Goal: Transaction & Acquisition: Purchase product/service

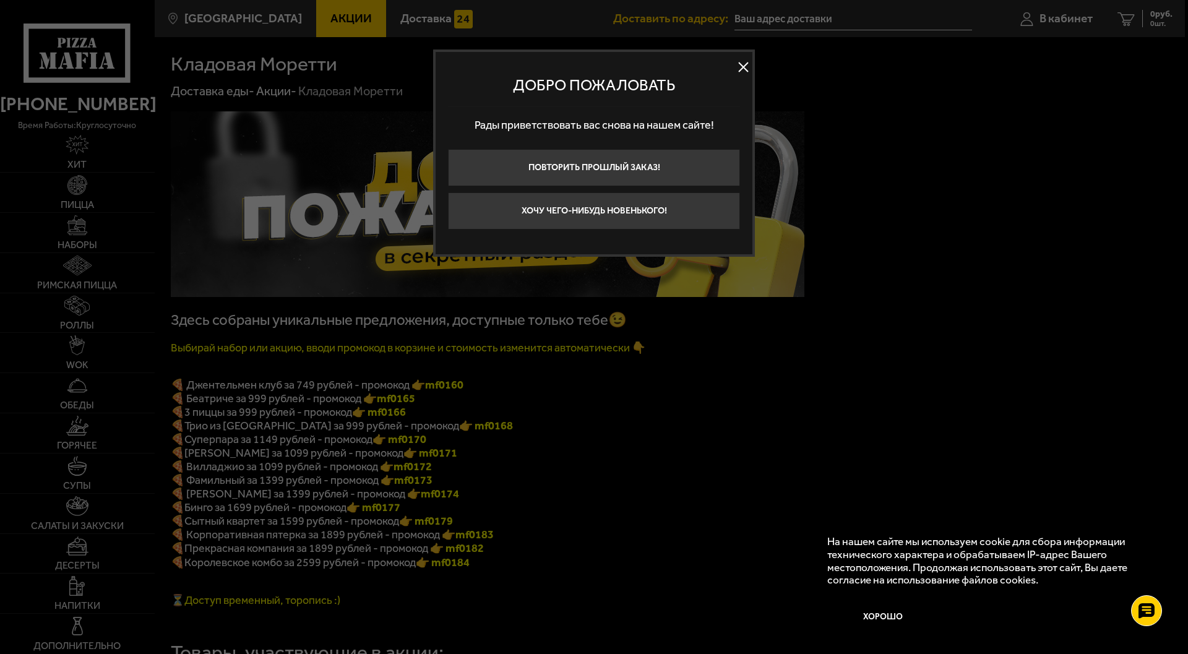
click at [742, 68] on button at bounding box center [743, 67] width 19 height 19
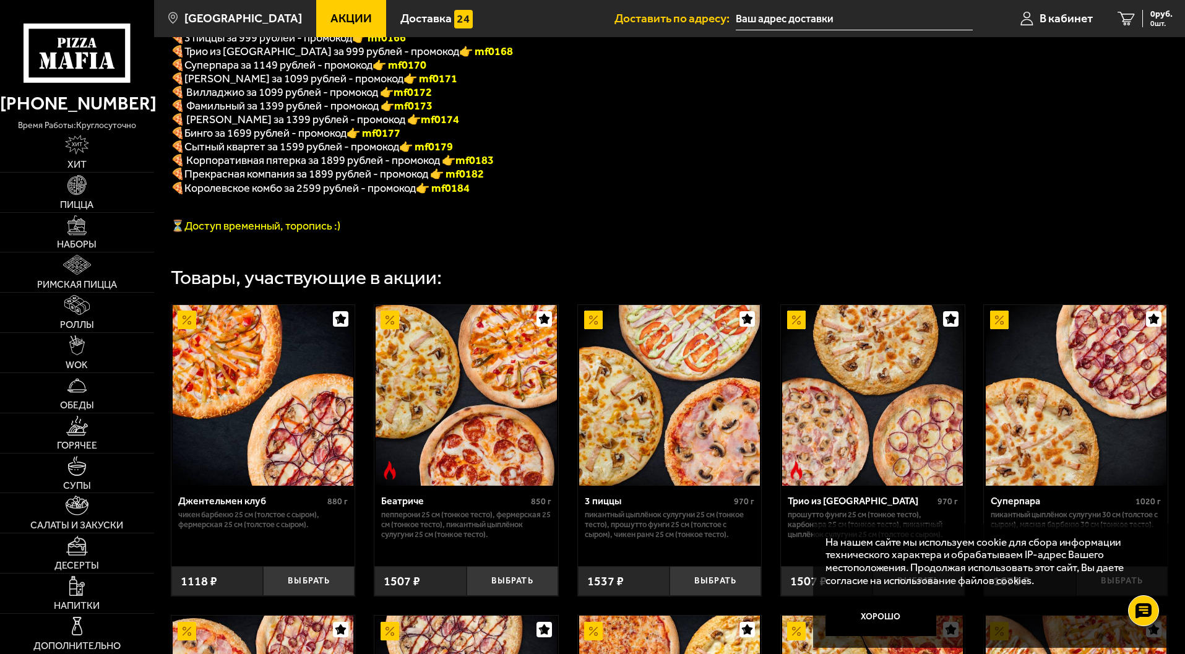
scroll to position [367, 0]
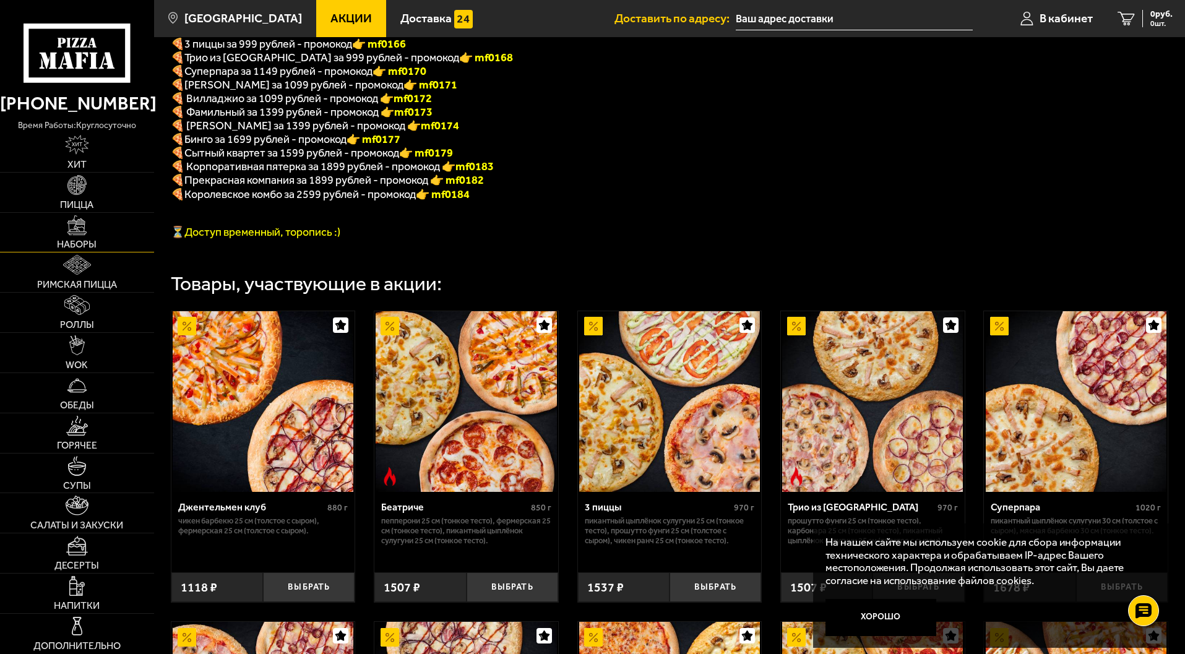
click at [82, 233] on img at bounding box center [77, 225] width 20 height 20
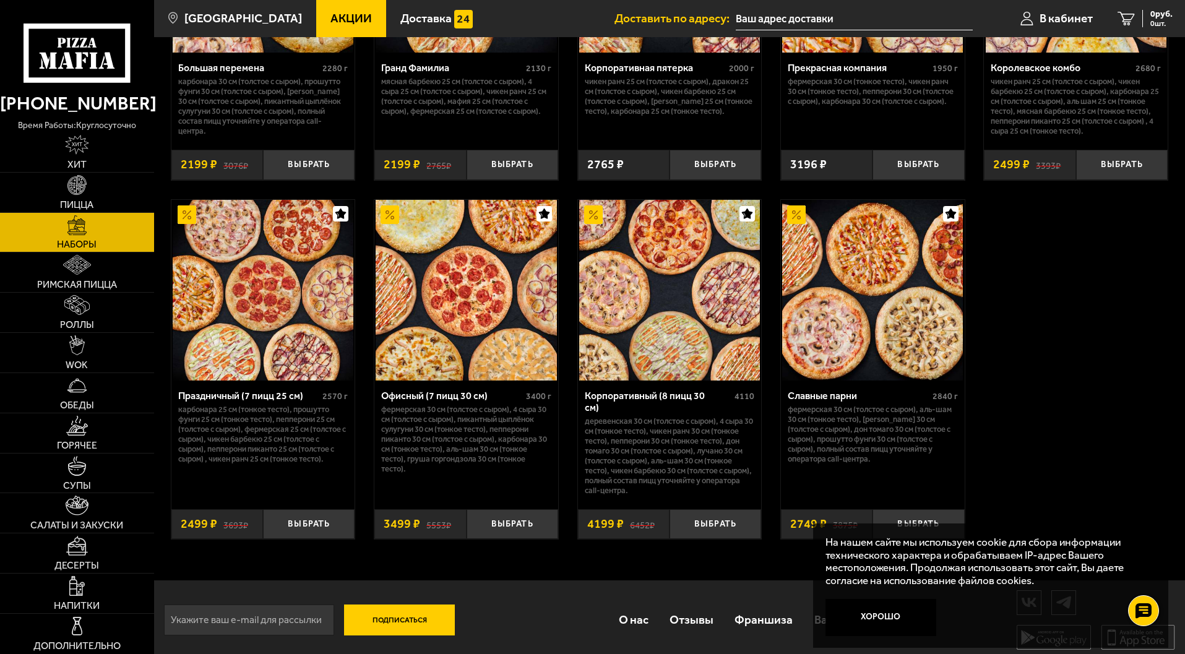
scroll to position [1807, 0]
click at [515, 510] on button "Выбрать" at bounding box center [512, 524] width 92 height 30
click at [1159, 10] on span "3499 руб." at bounding box center [1153, 14] width 37 height 9
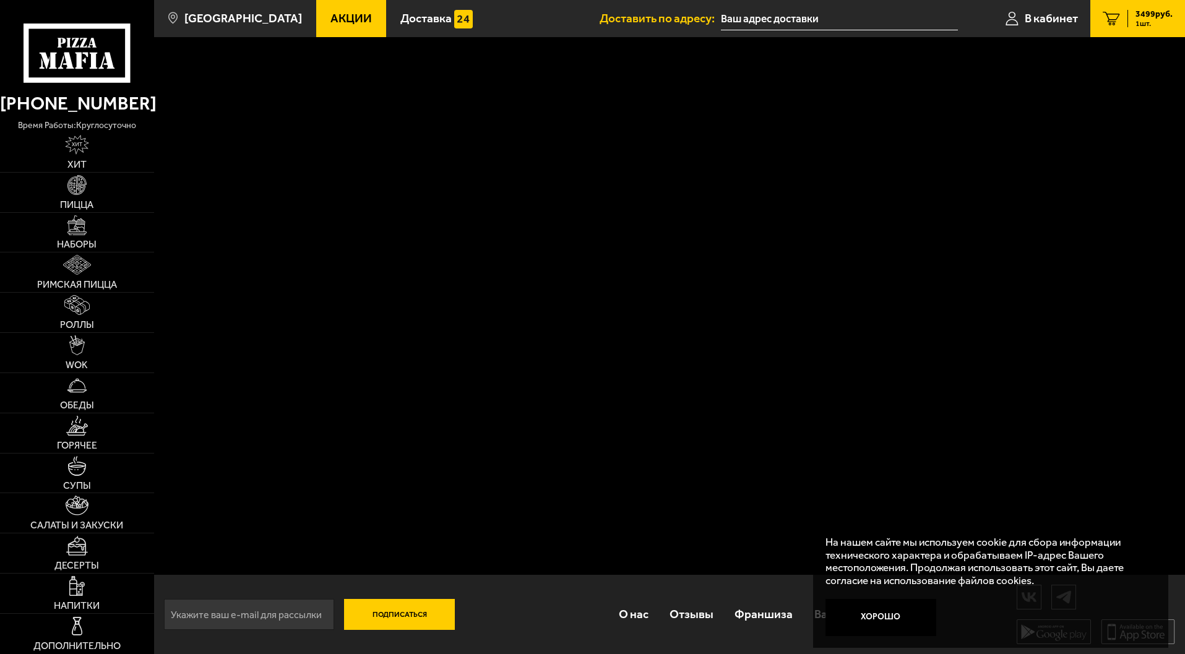
click at [876, 624] on button "Хорошо" at bounding box center [880, 617] width 111 height 37
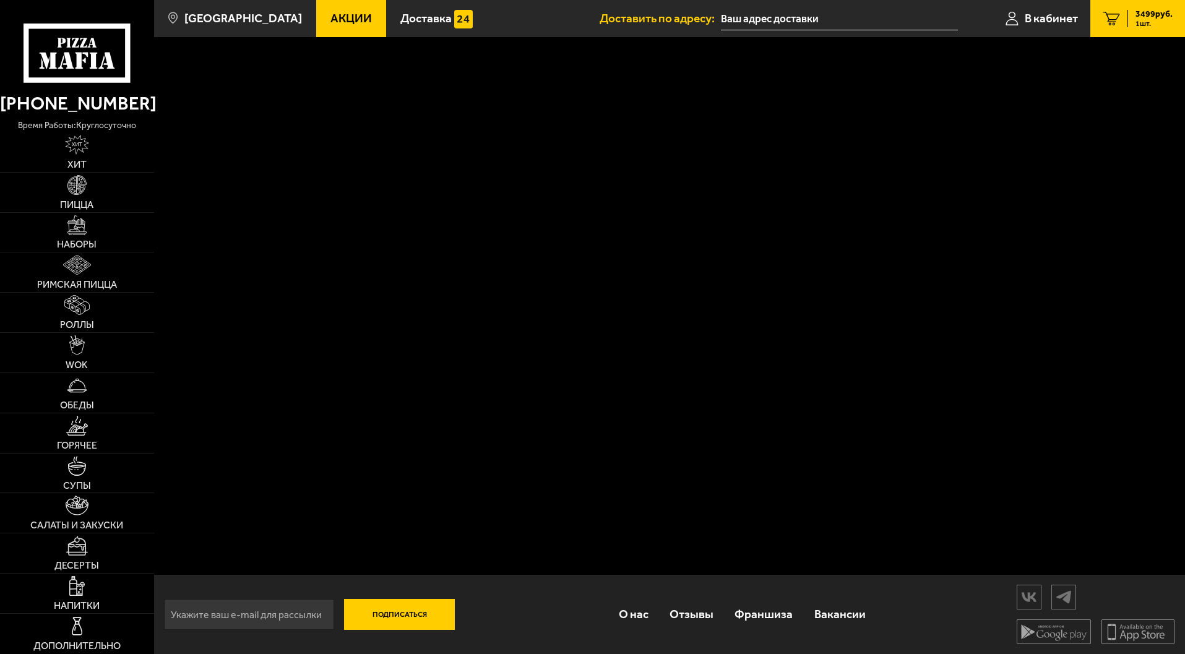
click at [1145, 12] on span "3499 руб." at bounding box center [1153, 14] width 37 height 9
click at [847, 9] on input "text" at bounding box center [839, 18] width 237 height 23
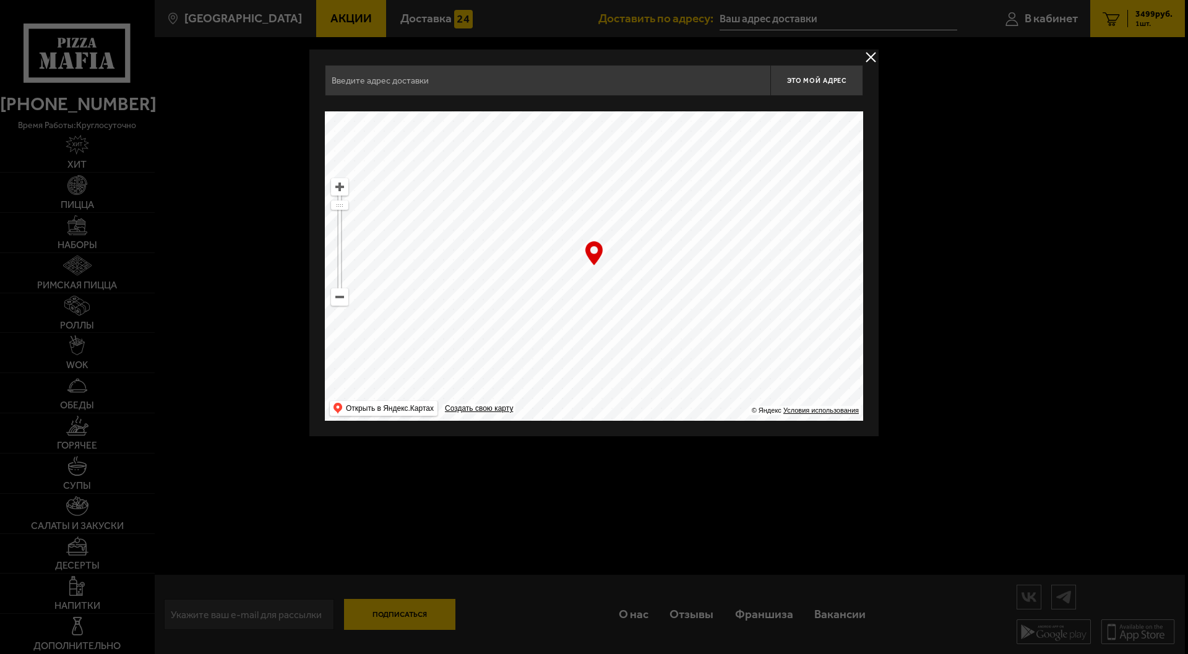
drag, startPoint x: 634, startPoint y: 333, endPoint x: 592, endPoint y: 217, distance: 123.5
click at [592, 217] on ymaps at bounding box center [594, 265] width 538 height 309
drag, startPoint x: 739, startPoint y: 340, endPoint x: 398, endPoint y: 239, distance: 355.7
click at [398, 239] on ymaps at bounding box center [594, 265] width 538 height 309
drag, startPoint x: 798, startPoint y: 284, endPoint x: 325, endPoint y: 406, distance: 488.1
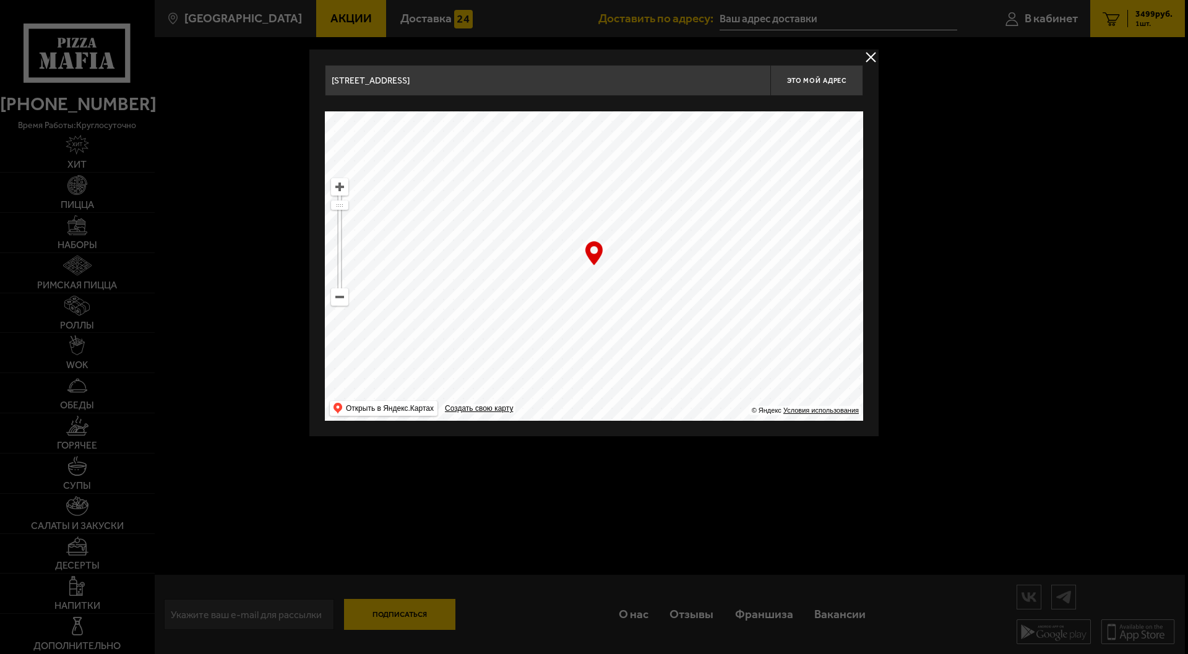
click at [306, 419] on main "[GEOGRAPHIC_DATA] Все Акции Доставка Личный кабинет Акции Доставка Доставить по…" at bounding box center [669, 327] width 1031 height 654
drag, startPoint x: 777, startPoint y: 330, endPoint x: 371, endPoint y: 433, distance: 419.2
click at [371, 434] on div "[STREET_ADDRESS] Это мой адрес Найдите адрес перетащив карту … © Яндекс Условия…" at bounding box center [593, 242] width 569 height 387
drag, startPoint x: 762, startPoint y: 264, endPoint x: 483, endPoint y: 498, distance: 364.9
click at [483, 498] on main "[GEOGRAPHIC_DATA] Все Акции Доставка Личный кабинет Акции Доставка Доставить по…" at bounding box center [669, 327] width 1031 height 654
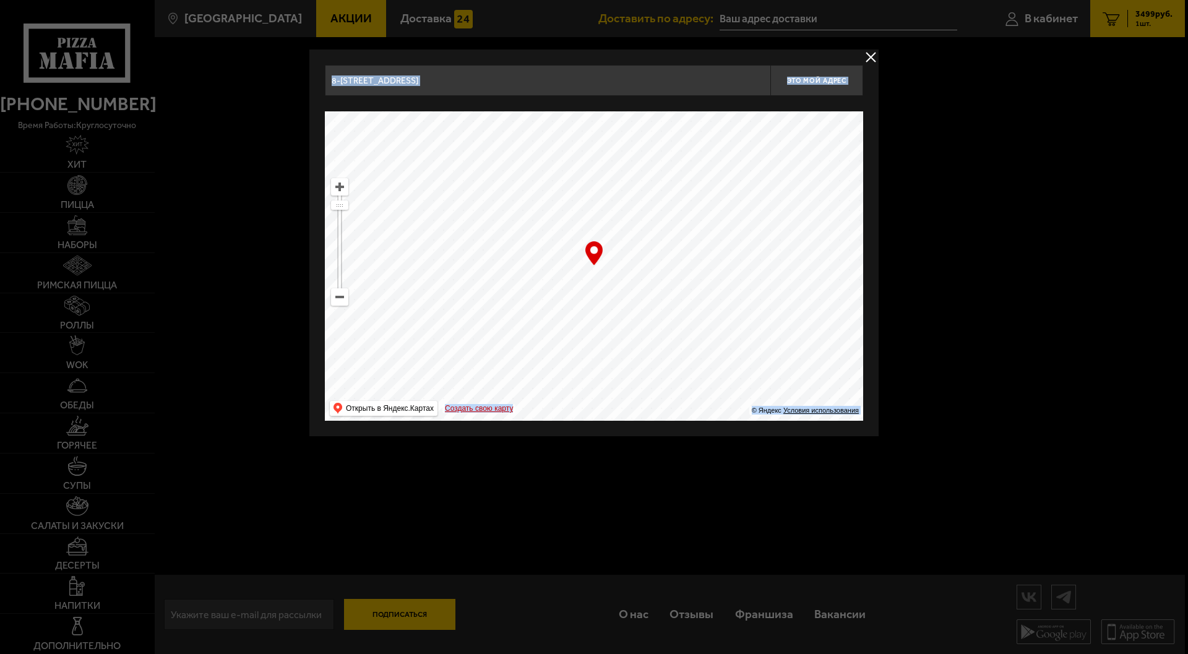
drag, startPoint x: 494, startPoint y: 477, endPoint x: 522, endPoint y: 408, distance: 74.9
click at [521, 413] on main "[GEOGRAPHIC_DATA] Все Акции Доставка Личный кабинет Акции Доставка Доставить по…" at bounding box center [669, 327] width 1031 height 654
type input "[STREET_ADDRESS]"
drag, startPoint x: 547, startPoint y: 361, endPoint x: 550, endPoint y: 351, distance: 11.0
click at [550, 351] on ymaps at bounding box center [594, 265] width 538 height 309
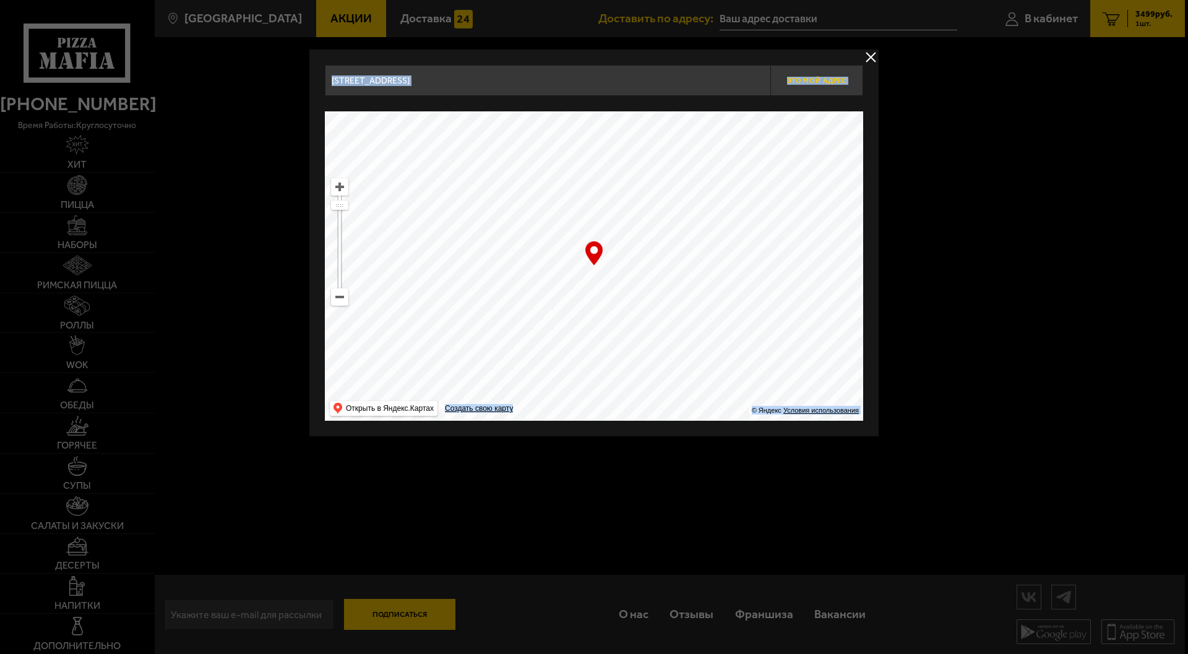
click at [819, 77] on span "Это мой адрес" at bounding box center [816, 81] width 59 height 8
type input "[STREET_ADDRESS]"
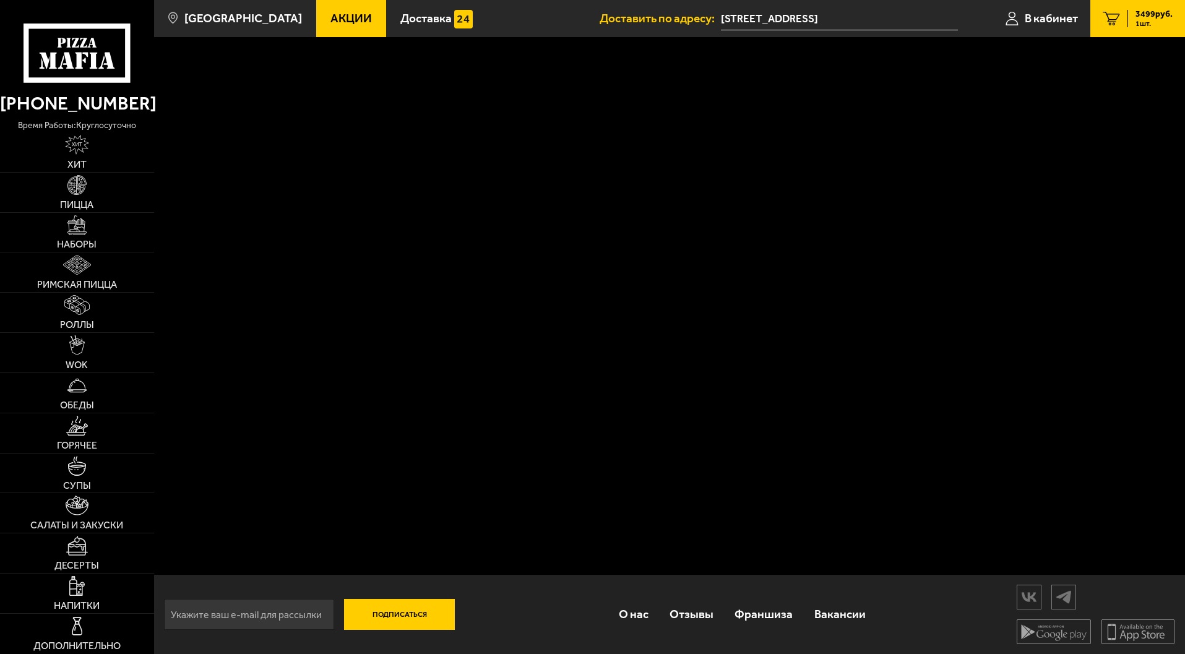
click at [1144, 19] on span "3499 руб." at bounding box center [1153, 14] width 37 height 9
click at [871, 15] on input "[STREET_ADDRESS]" at bounding box center [839, 18] width 237 height 23
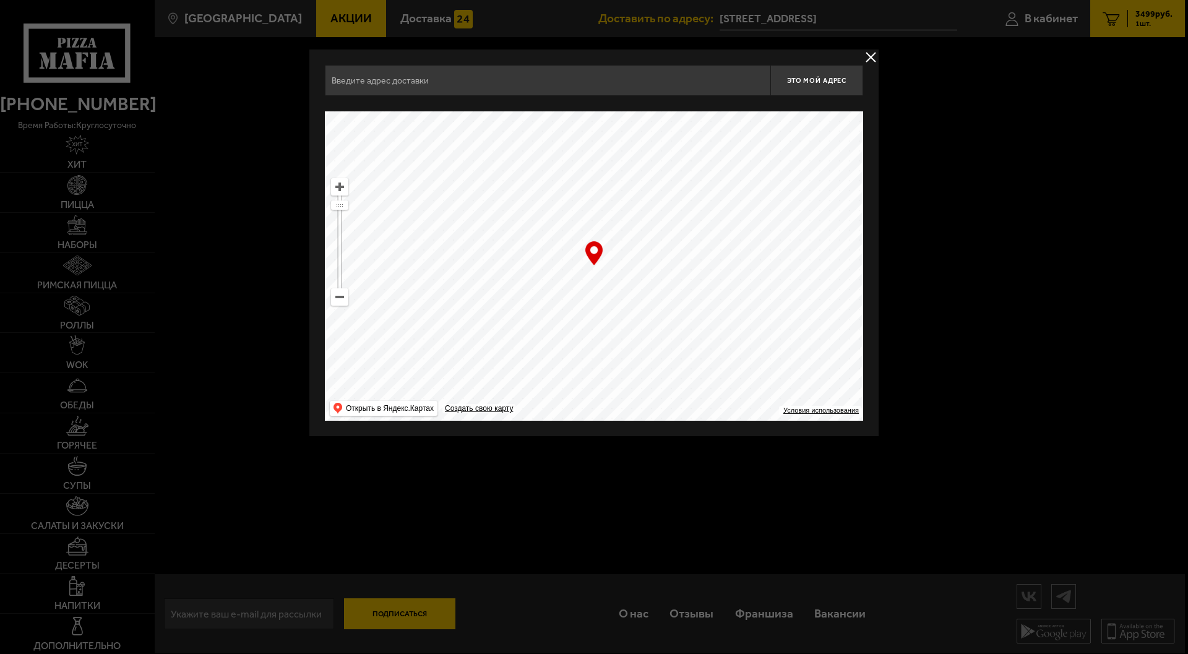
type input "[STREET_ADDRESS]"
click at [444, 84] on input "[STREET_ADDRESS]" at bounding box center [547, 80] width 445 height 31
click at [821, 80] on span "Это мой адрес" at bounding box center [816, 81] width 59 height 8
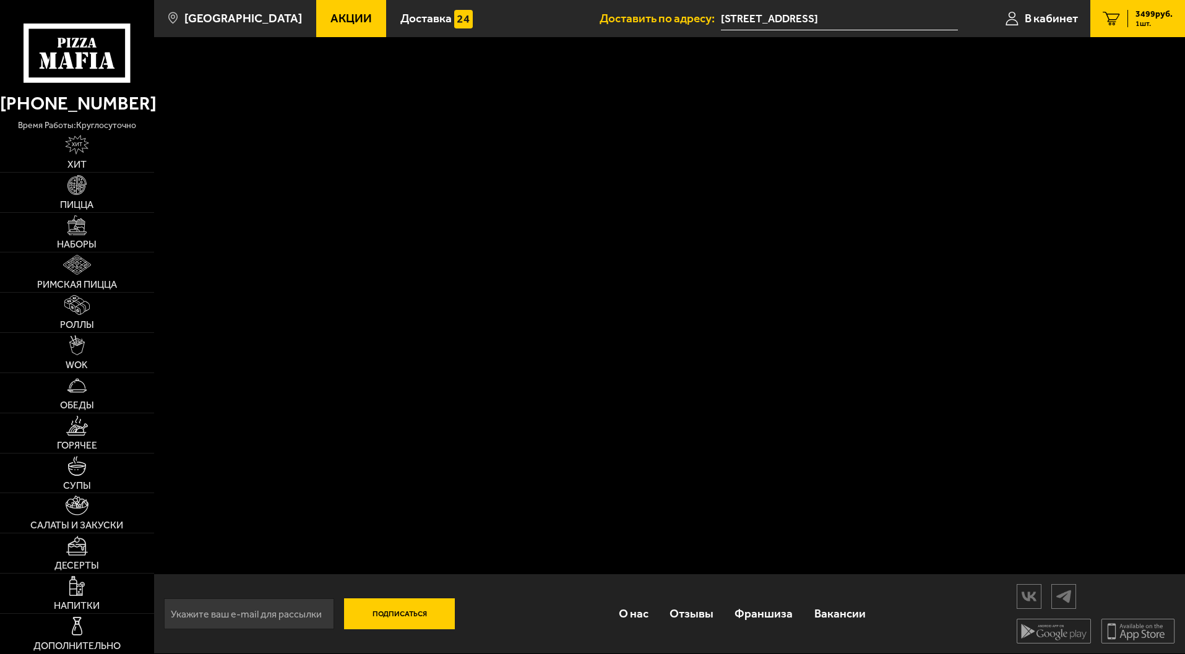
click at [1144, 20] on span "1 шт." at bounding box center [1153, 23] width 37 height 7
click at [1049, 18] on span "В кабинет" at bounding box center [1051, 18] width 53 height 12
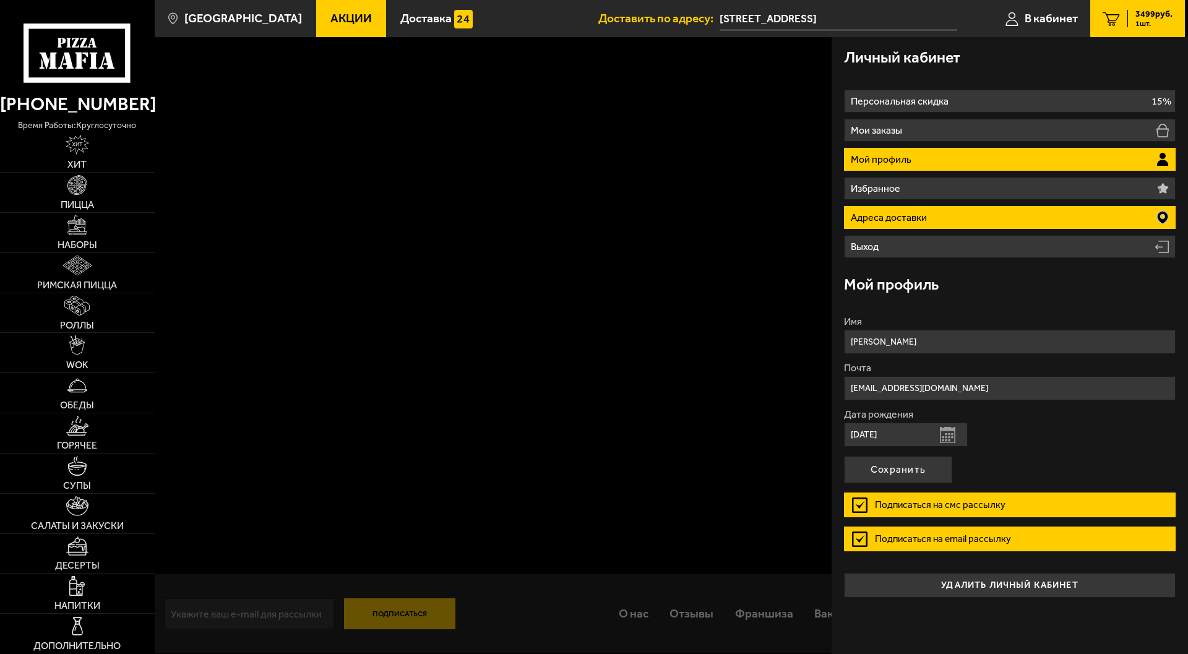
click at [978, 217] on li "Адреса доставки" at bounding box center [1010, 217] width 332 height 23
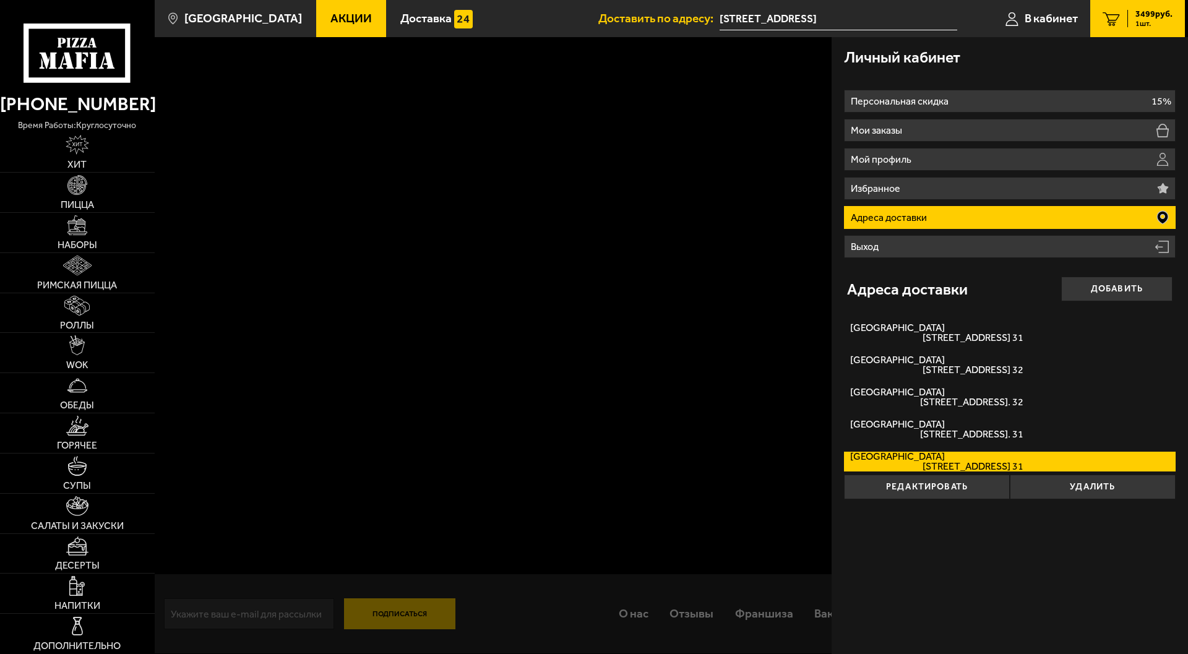
click at [960, 462] on span "[STREET_ADDRESS] 31" at bounding box center [936, 467] width 173 height 10
click at [0, 0] on input "[STREET_ADDRESS] 31" at bounding box center [0, 0] width 0 height 0
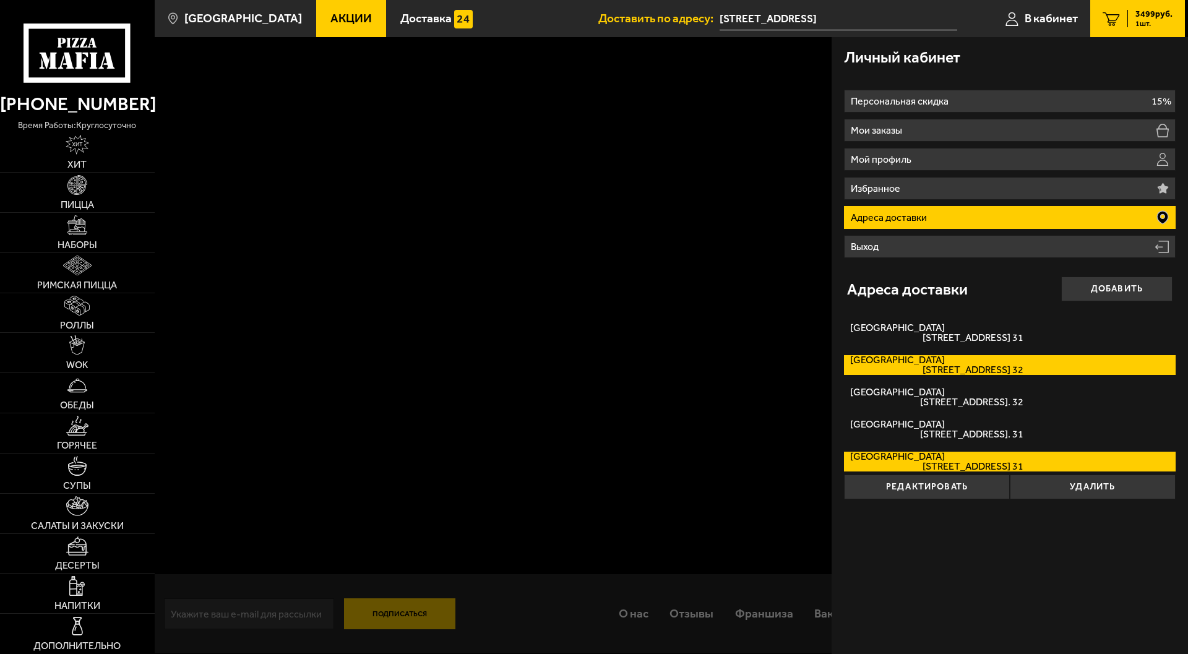
click at [1119, 366] on label "[GEOGRAPHIC_DATA][STREET_ADDRESS]. 32" at bounding box center [1010, 365] width 332 height 20
click at [0, 0] on input "[GEOGRAPHIC_DATA][STREET_ADDRESS]. 32" at bounding box center [0, 0] width 0 height 0
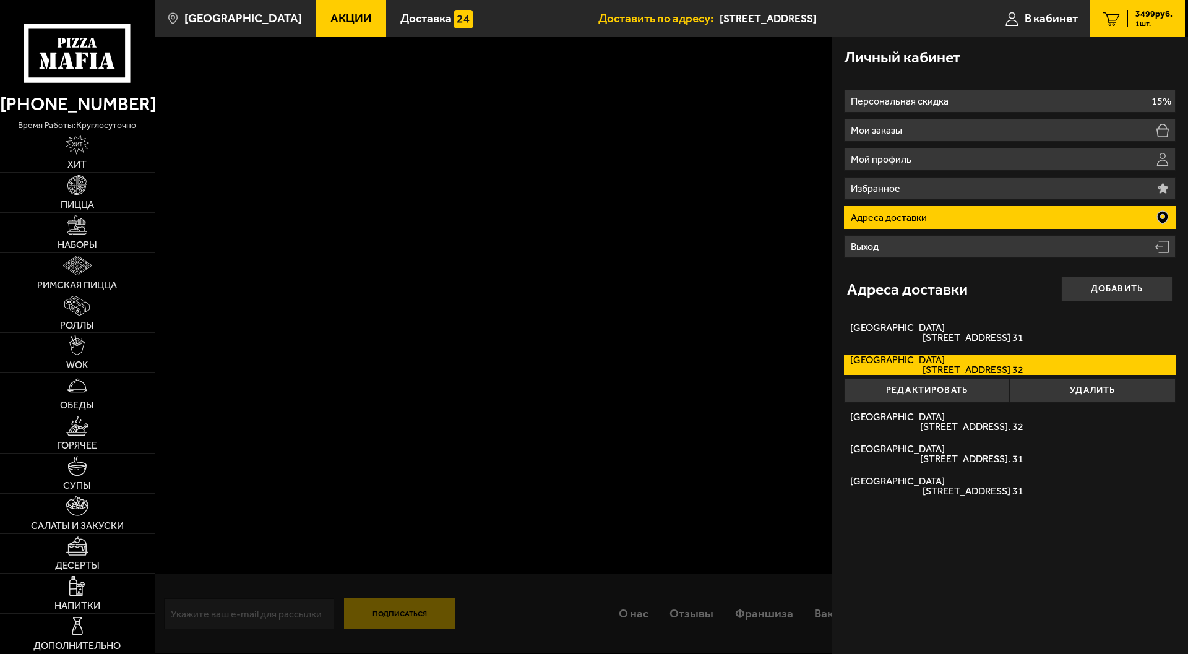
click at [776, 212] on div at bounding box center [749, 364] width 1188 height 654
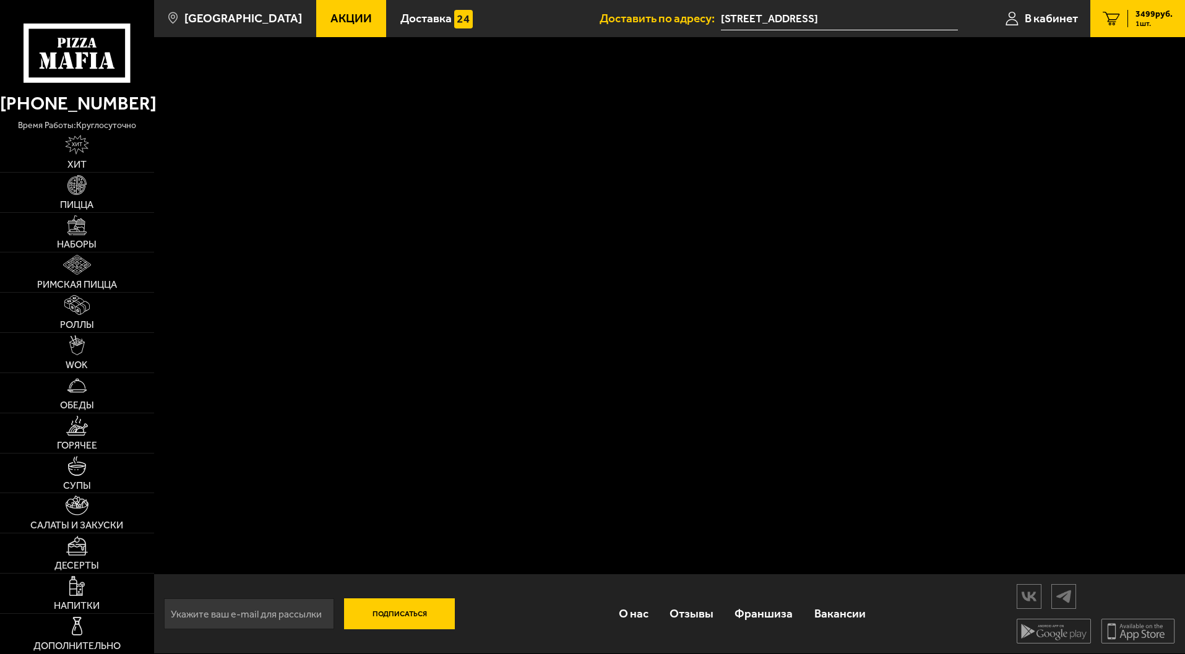
click at [1154, 10] on span "3499 руб." at bounding box center [1153, 14] width 37 height 9
click at [671, 18] on span "Доставить по адресу:" at bounding box center [659, 18] width 121 height 12
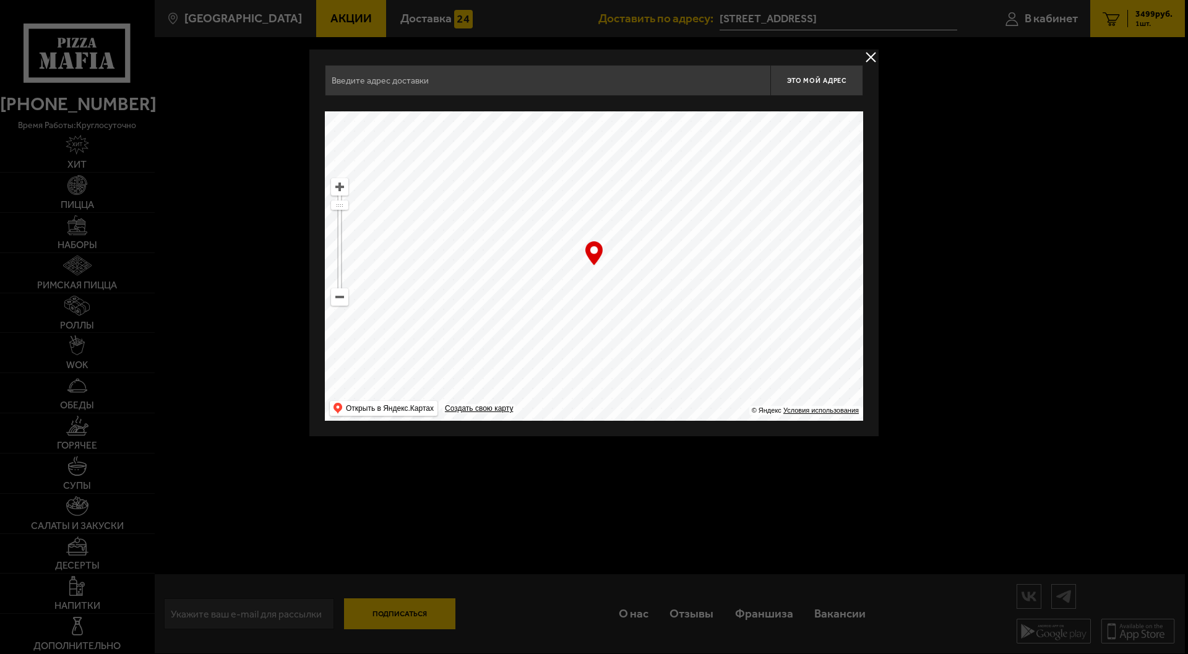
type input "[STREET_ADDRESS]"
click at [870, 58] on button "delivery type" at bounding box center [870, 56] width 15 height 15
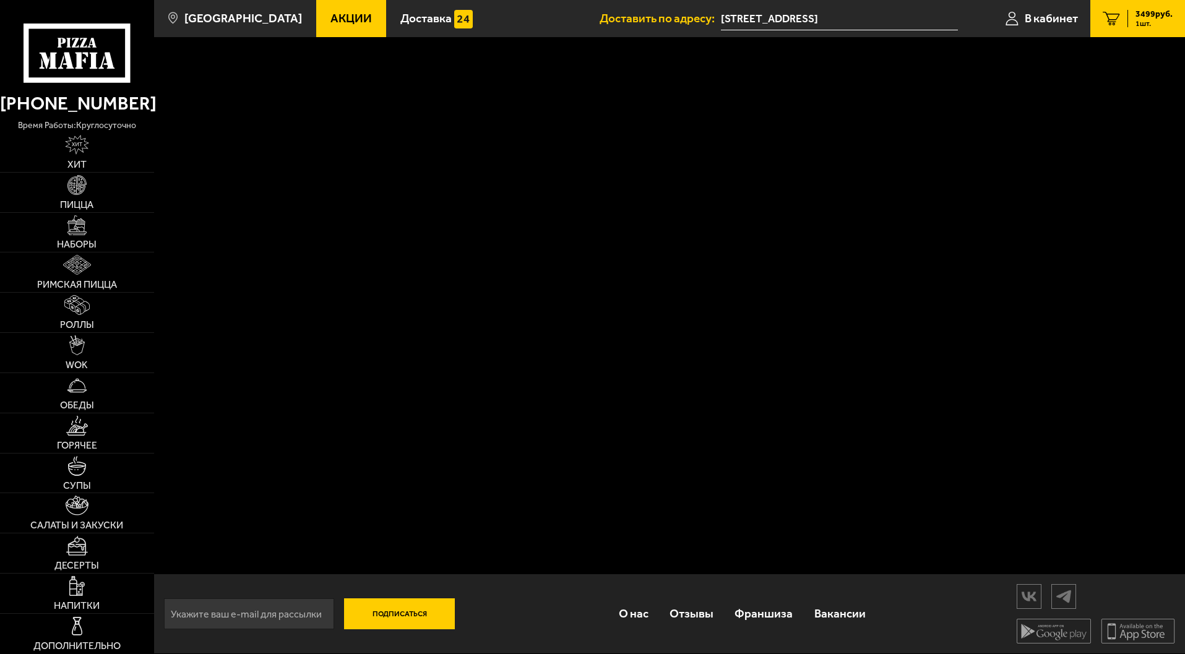
click at [1123, 6] on link "1 3499 руб. 1 шт." at bounding box center [1137, 18] width 95 height 37
click at [257, 611] on input "email" at bounding box center [249, 613] width 170 height 31
type input "[EMAIL_ADDRESS][DOMAIN_NAME]"
click at [407, 616] on button "Подписаться" at bounding box center [399, 613] width 111 height 31
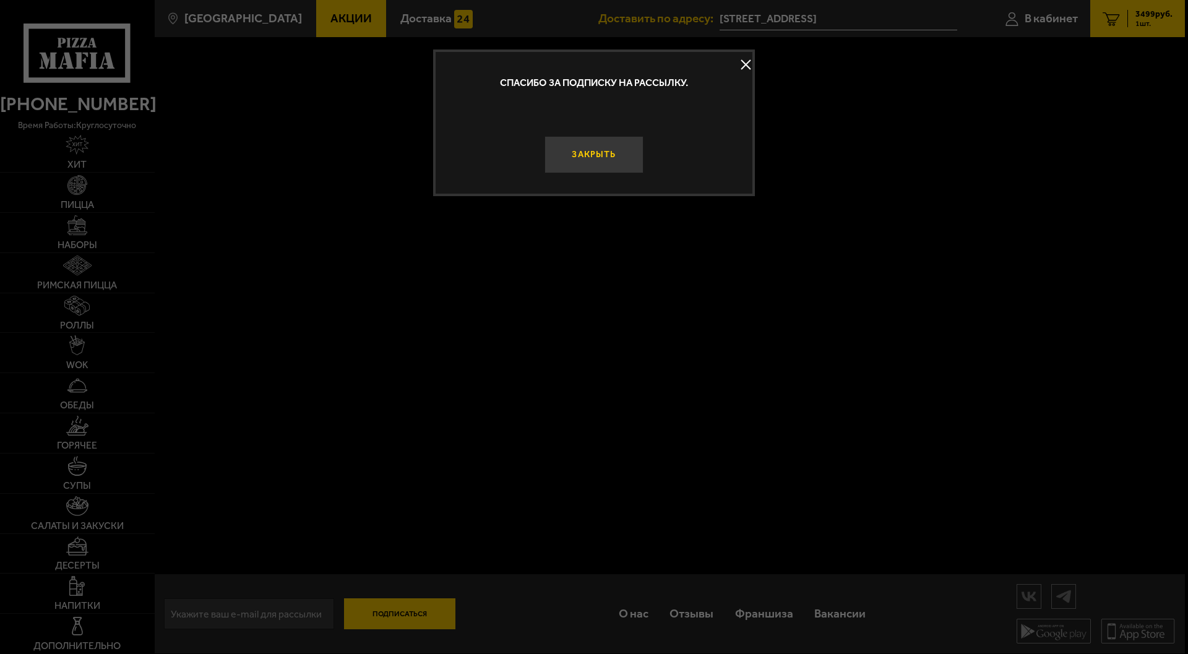
click at [595, 153] on button "Закрыть" at bounding box center [593, 154] width 99 height 37
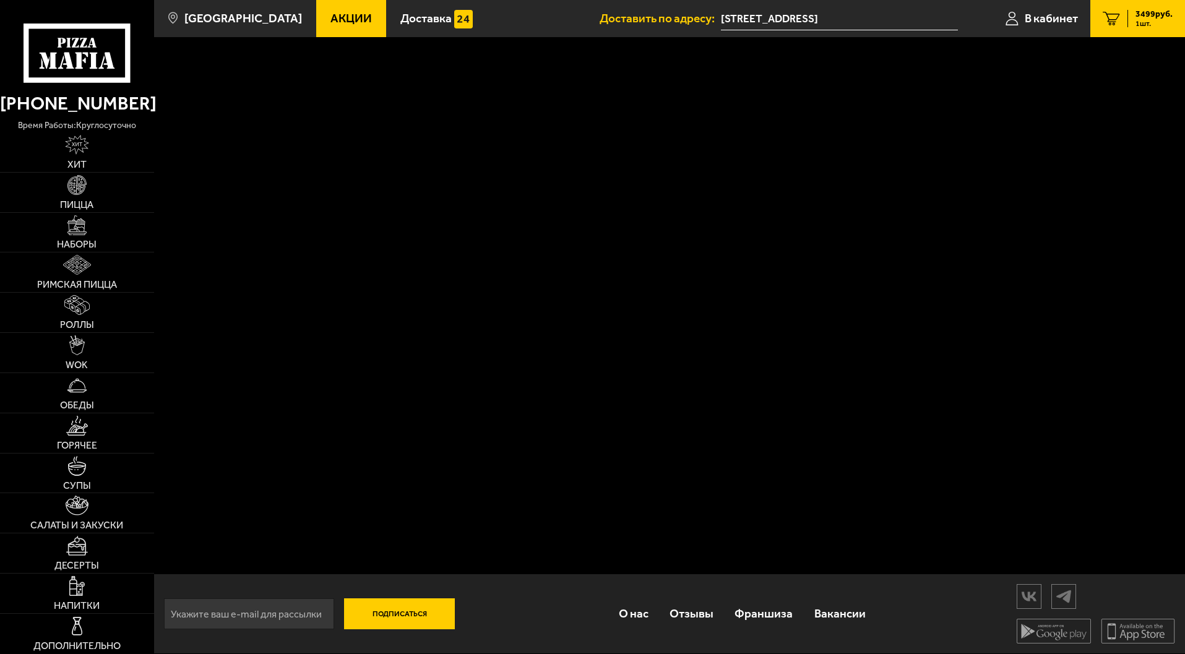
click at [1027, 499] on div "Подписаться О нас Отзывы Франшиза Вакансии Мы в соцсетях Скачивайте мобильные п…" at bounding box center [669, 345] width 1031 height 617
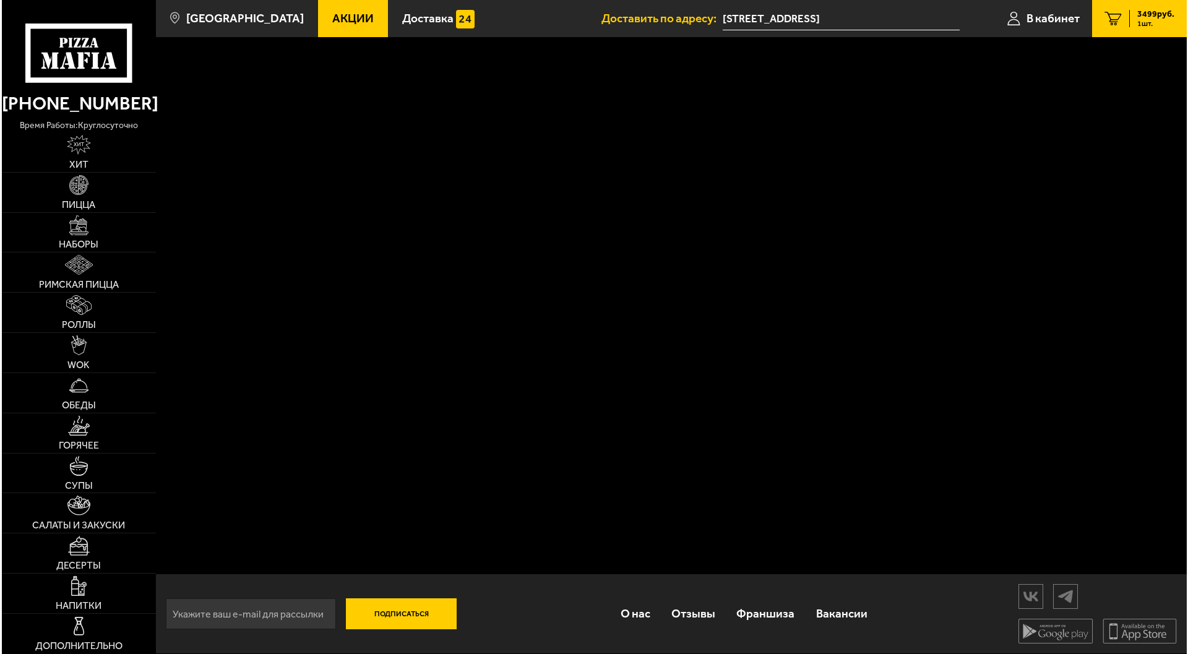
scroll to position [0, 0]
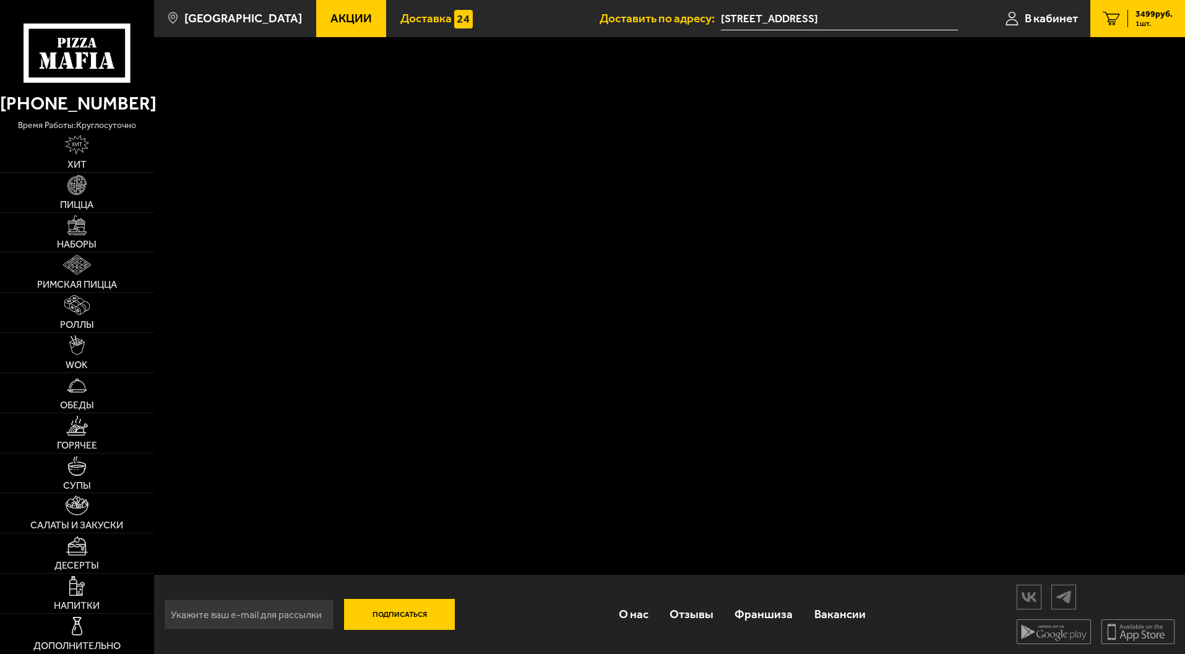
click at [400, 14] on span "Доставка" at bounding box center [425, 18] width 51 height 12
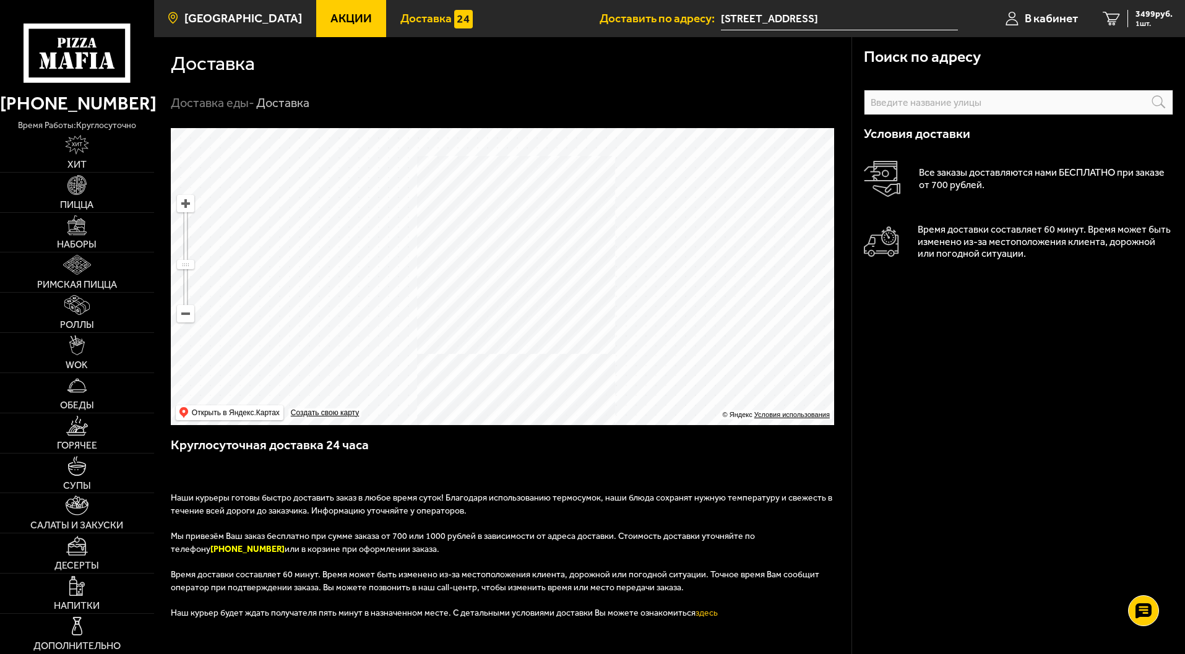
click at [239, 24] on span "[GEOGRAPHIC_DATA]" at bounding box center [243, 18] width 118 height 12
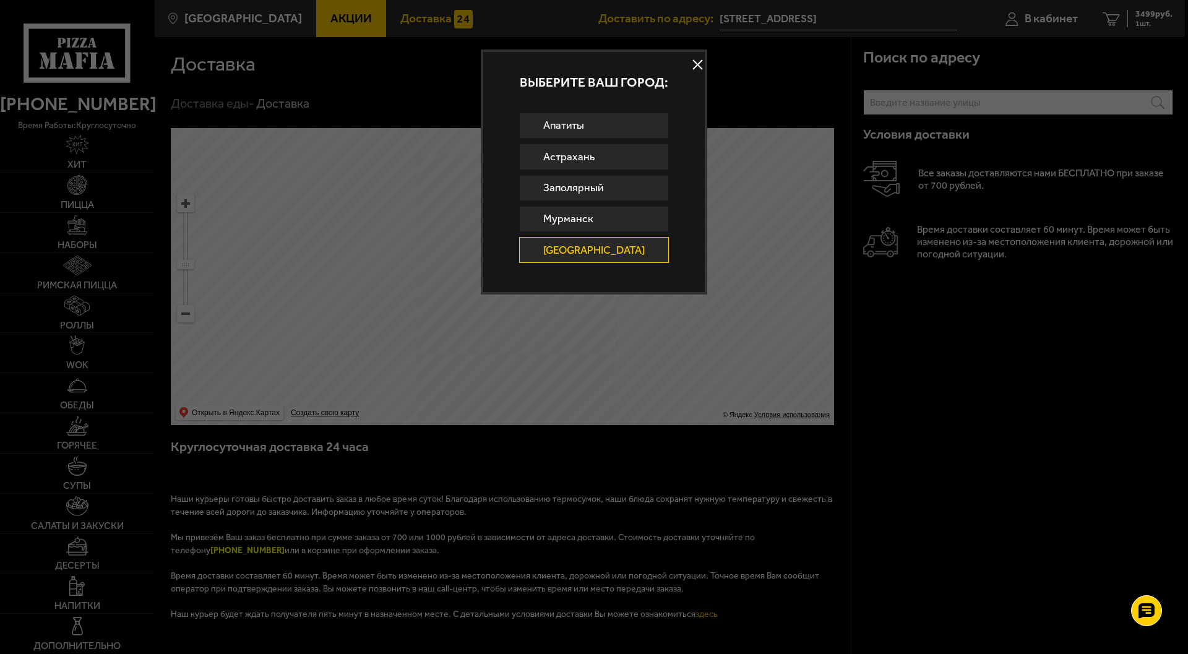
click at [689, 58] on button at bounding box center [698, 65] width 19 height 19
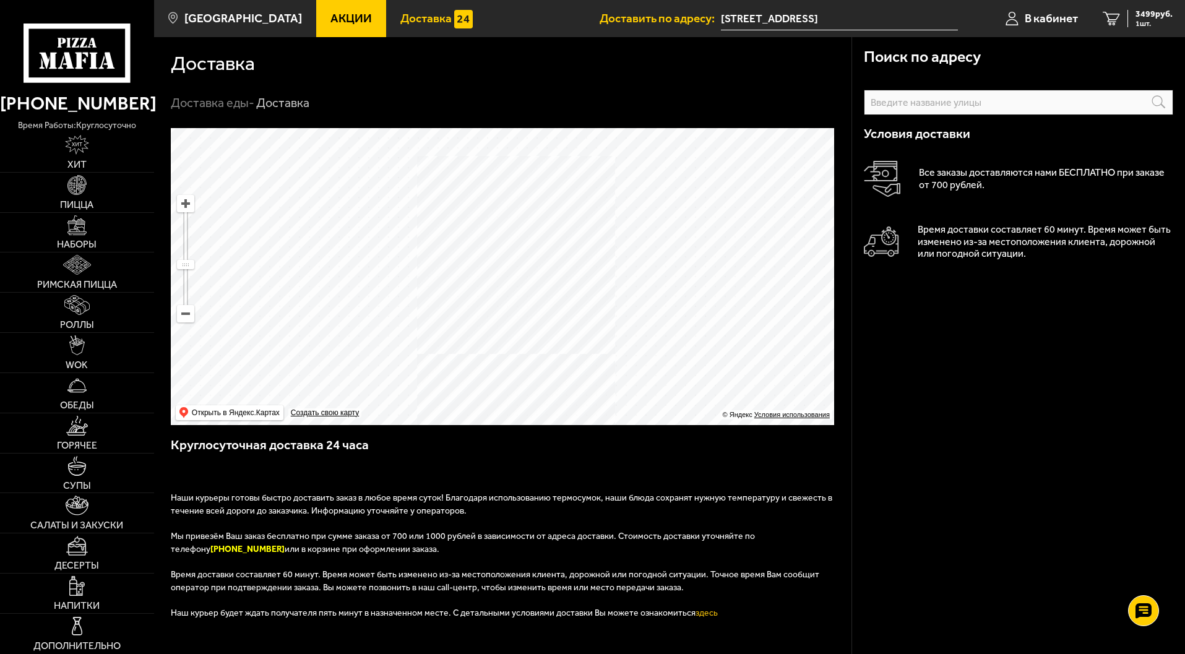
click at [785, 97] on div "Доставка еды - Доставка" at bounding box center [503, 103] width 664 height 16
click at [1147, 19] on span "3499 руб." at bounding box center [1153, 14] width 37 height 9
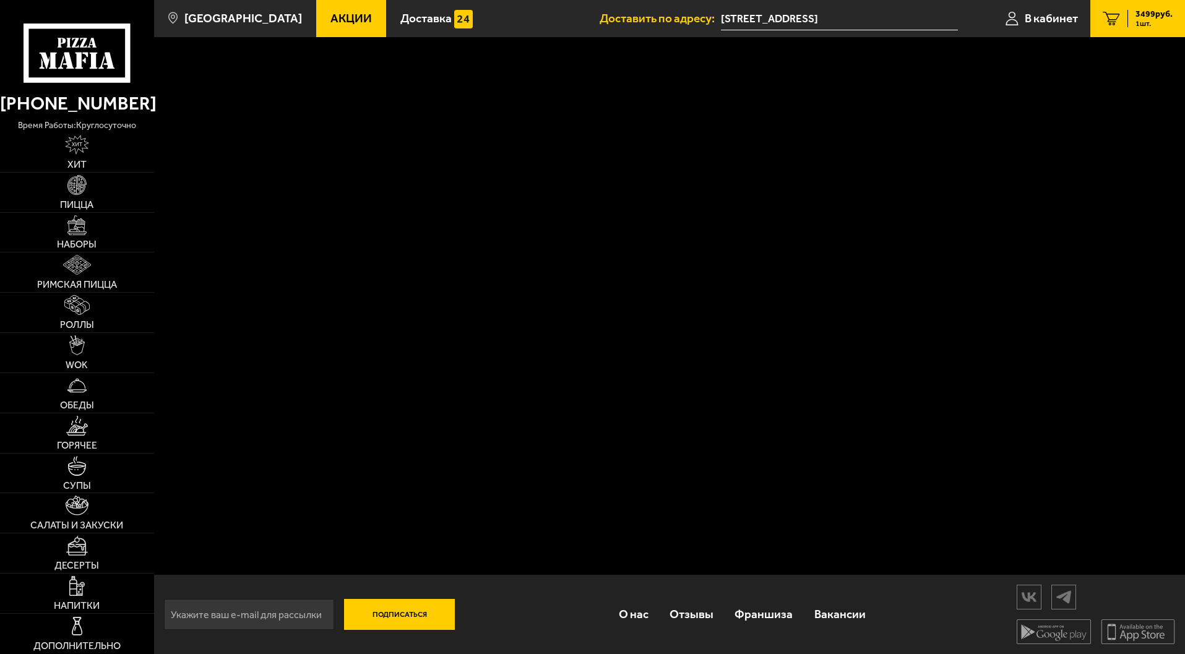
click at [1147, 17] on span "3499 руб." at bounding box center [1153, 14] width 37 height 9
click at [1147, 16] on span "3499 руб." at bounding box center [1153, 14] width 37 height 9
drag, startPoint x: 1147, startPoint y: 15, endPoint x: 994, endPoint y: 123, distance: 187.4
click at [918, 158] on div "Подписаться О нас Отзывы Франшиза Вакансии Мы в соцсетях Скачивайте мобильные п…" at bounding box center [669, 345] width 1031 height 617
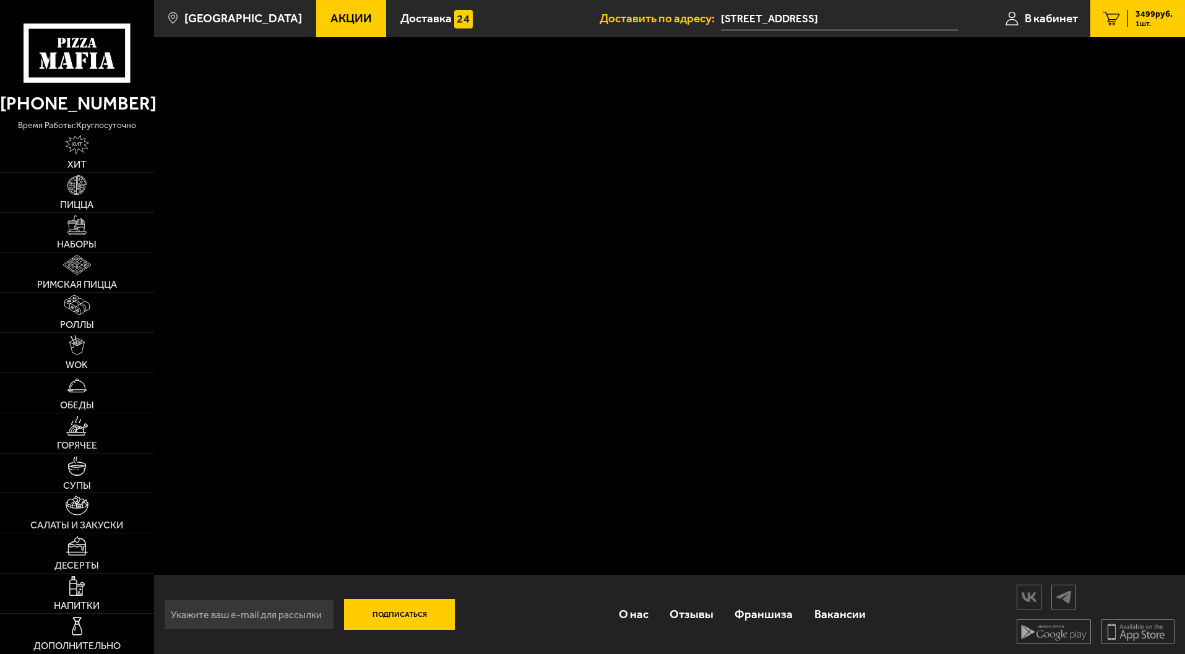
click at [1145, 11] on span "3499 руб." at bounding box center [1153, 14] width 37 height 9
